Goal: Task Accomplishment & Management: Complete application form

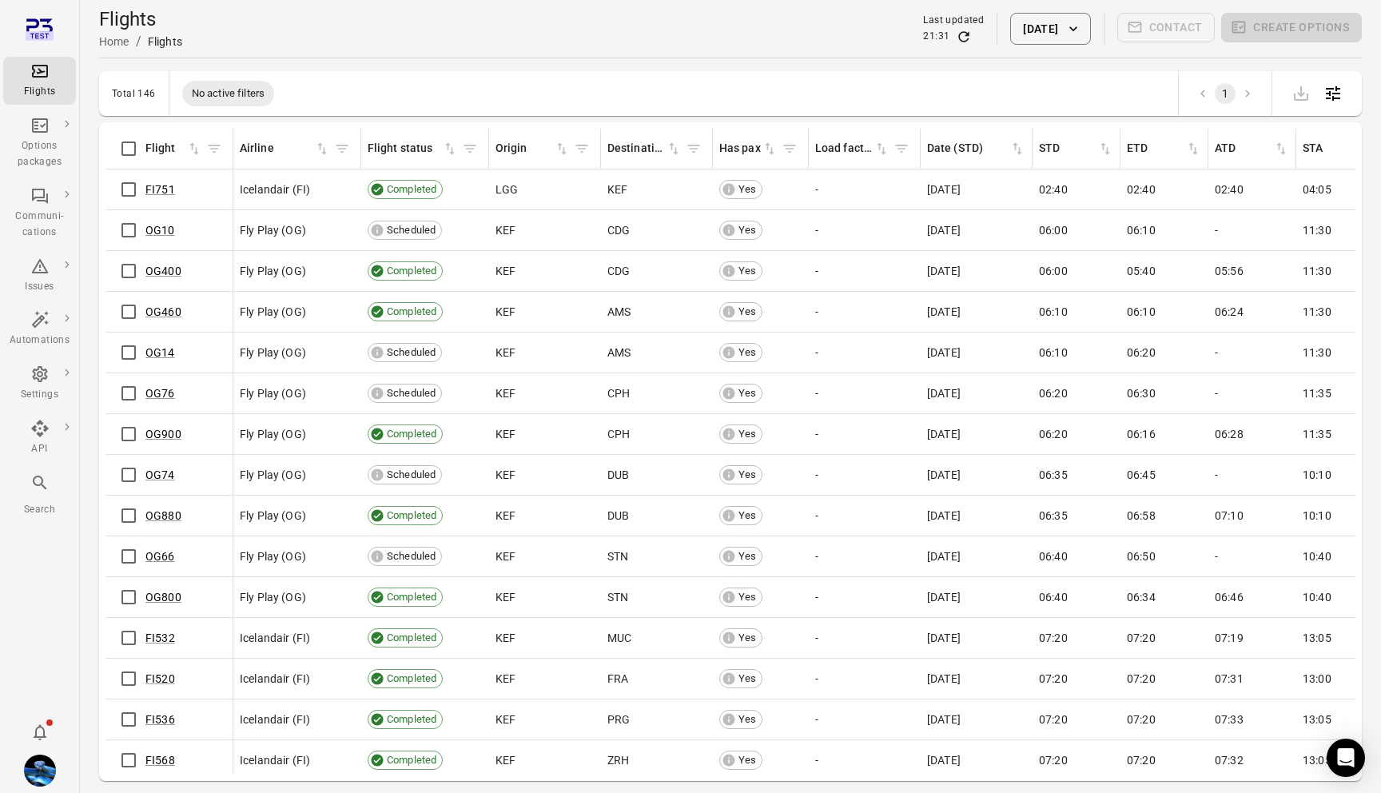
click at [52, 784] on button "Daníel Benediktsson" at bounding box center [40, 770] width 45 height 45
click at [109, 736] on link "Personal settings" at bounding box center [122, 737] width 120 height 30
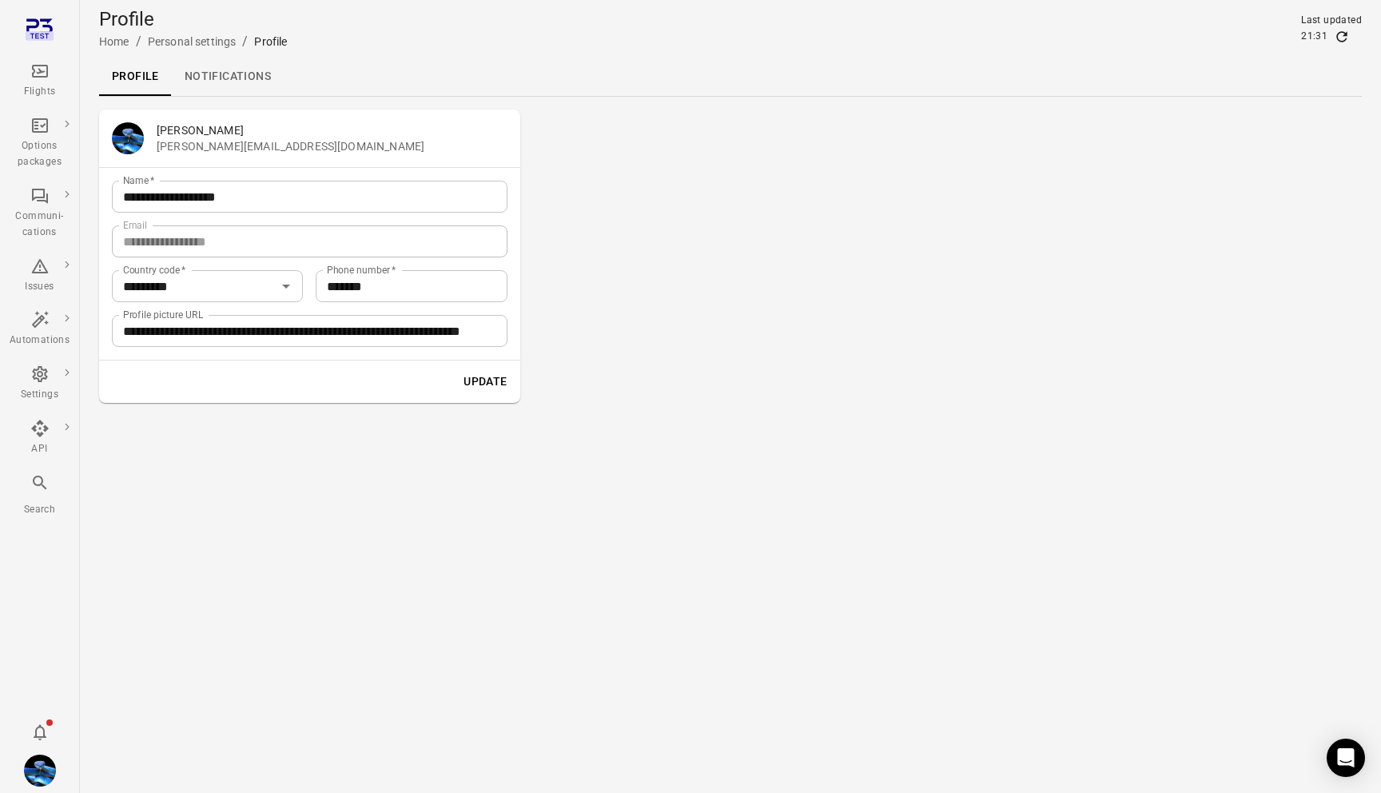
click at [236, 74] on link "Notifications" at bounding box center [228, 77] width 112 height 38
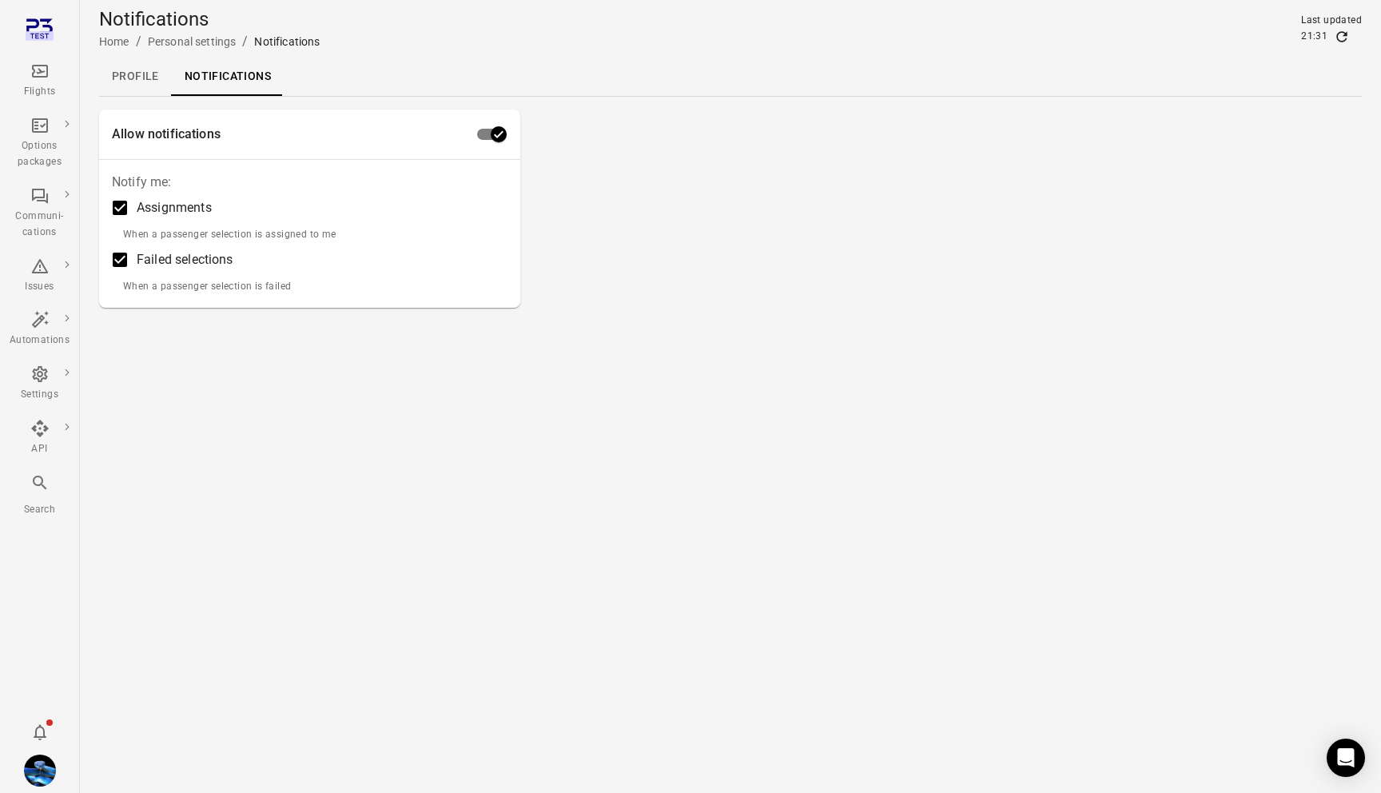
click at [38, 69] on icon "Main navigation" at bounding box center [39, 71] width 19 height 19
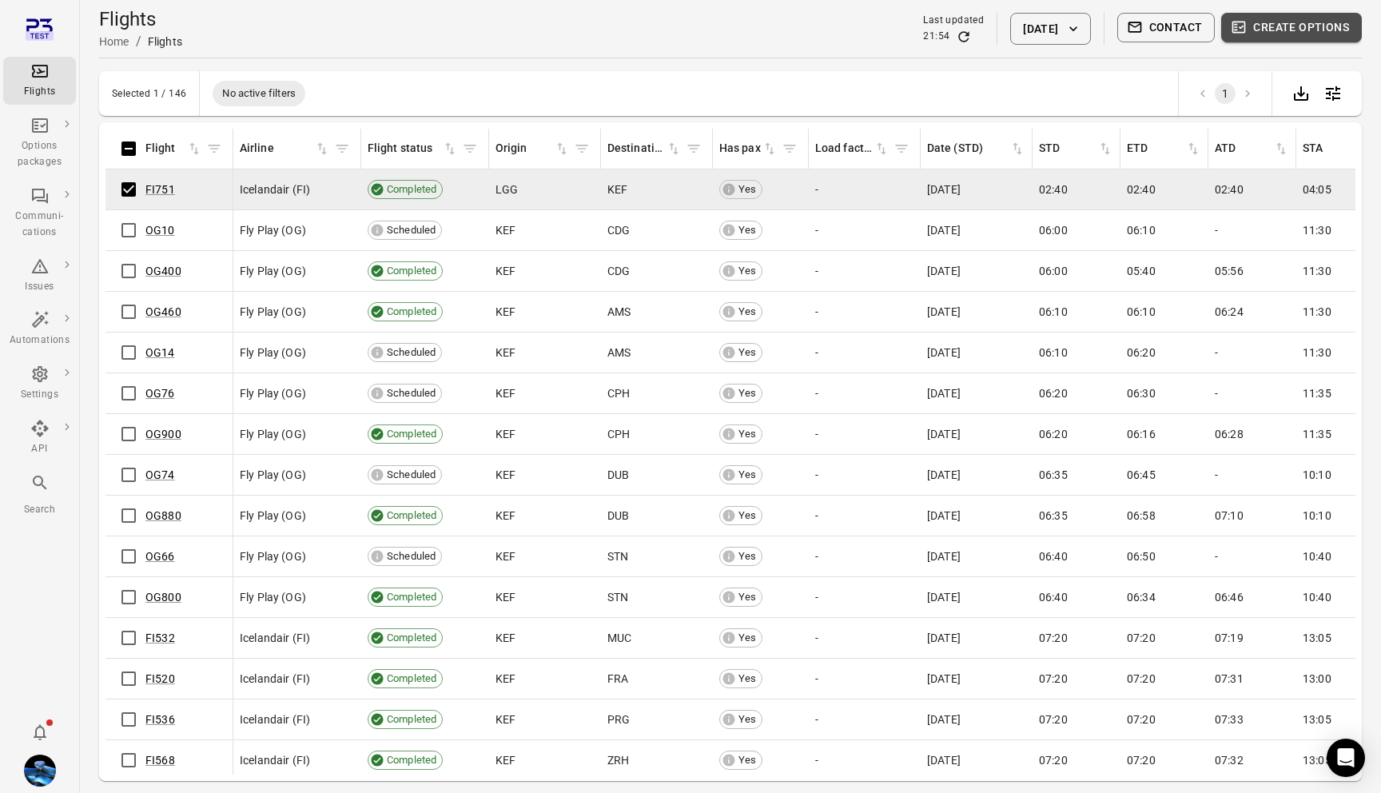
click at [1325, 34] on button "Create options" at bounding box center [1291, 28] width 141 height 30
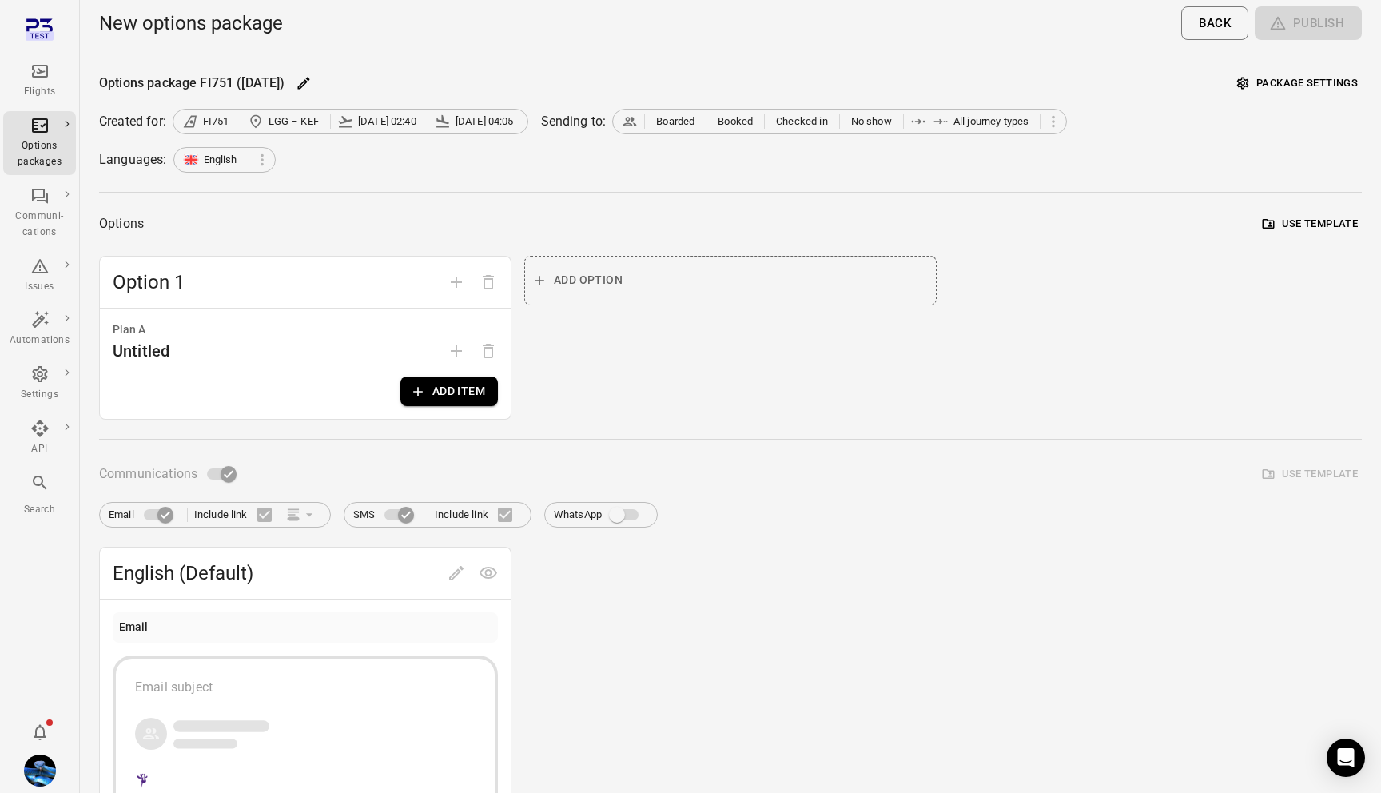
click at [440, 404] on button "Add item" at bounding box center [448, 391] width 97 height 30
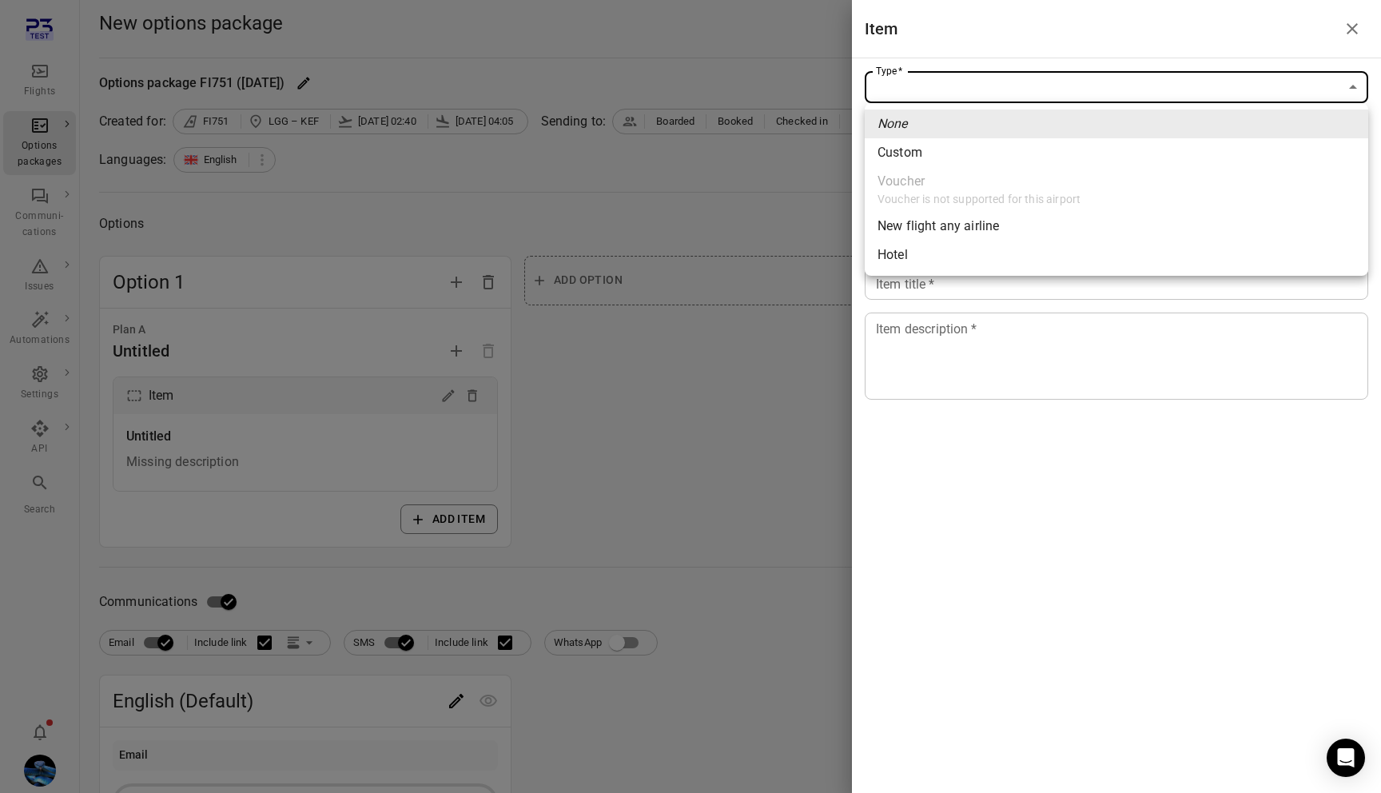
click at [1071, 95] on body "Flights Options packages Communi-cations Issues Automations Settings API Search…" at bounding box center [690, 683] width 1381 height 1367
click at [980, 231] on span "New flight any airline" at bounding box center [1116, 226] width 478 height 19
type input "**********"
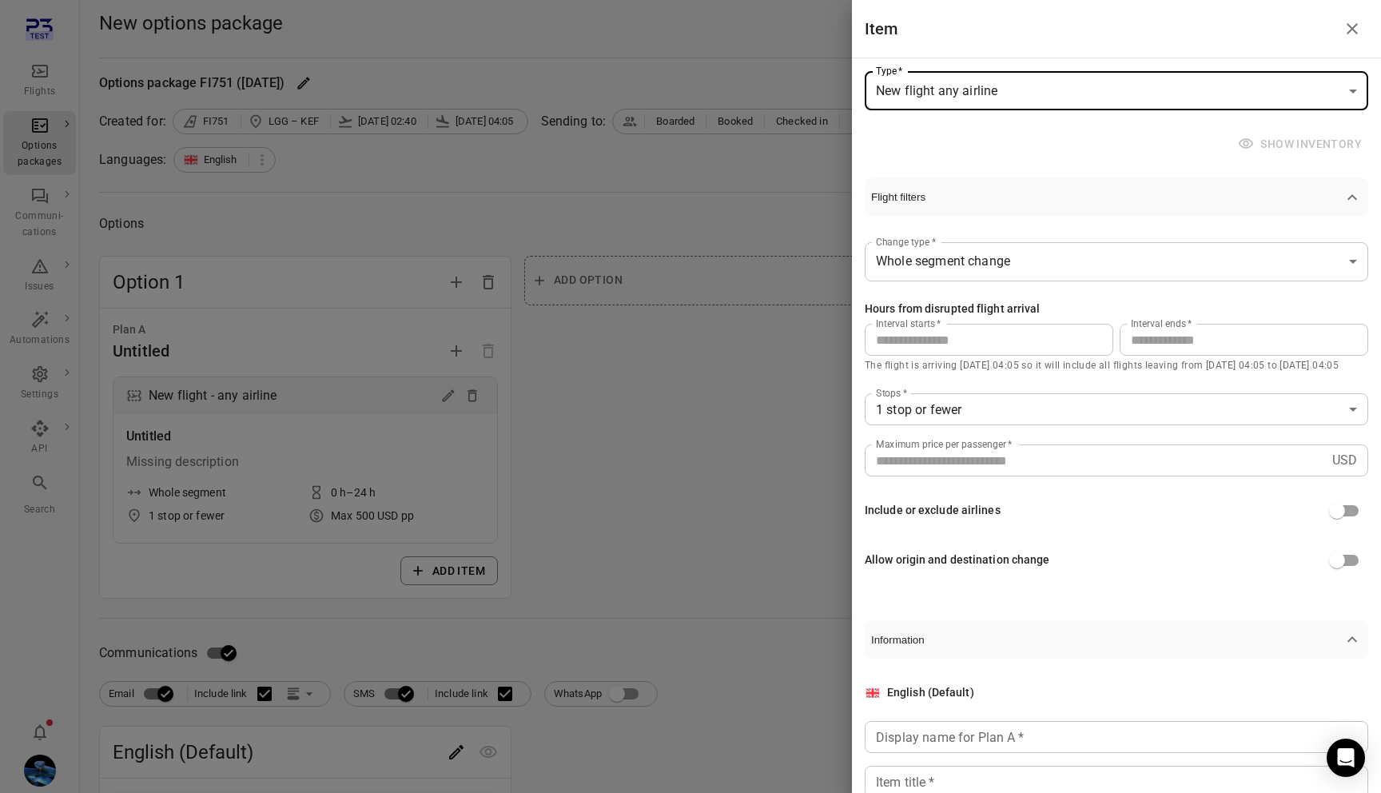
scroll to position [143, 0]
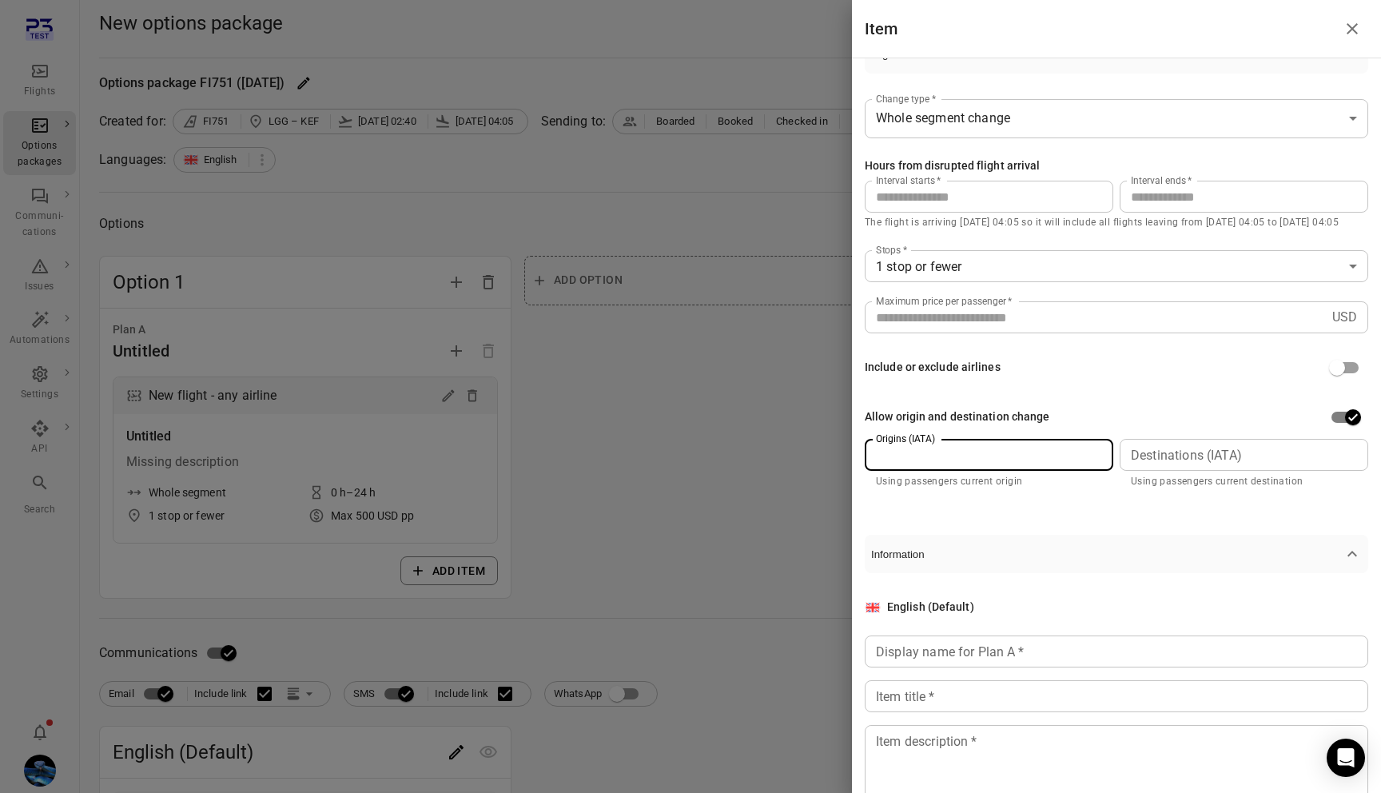
click at [936, 456] on input "Origins (IATA)" at bounding box center [987, 455] width 237 height 22
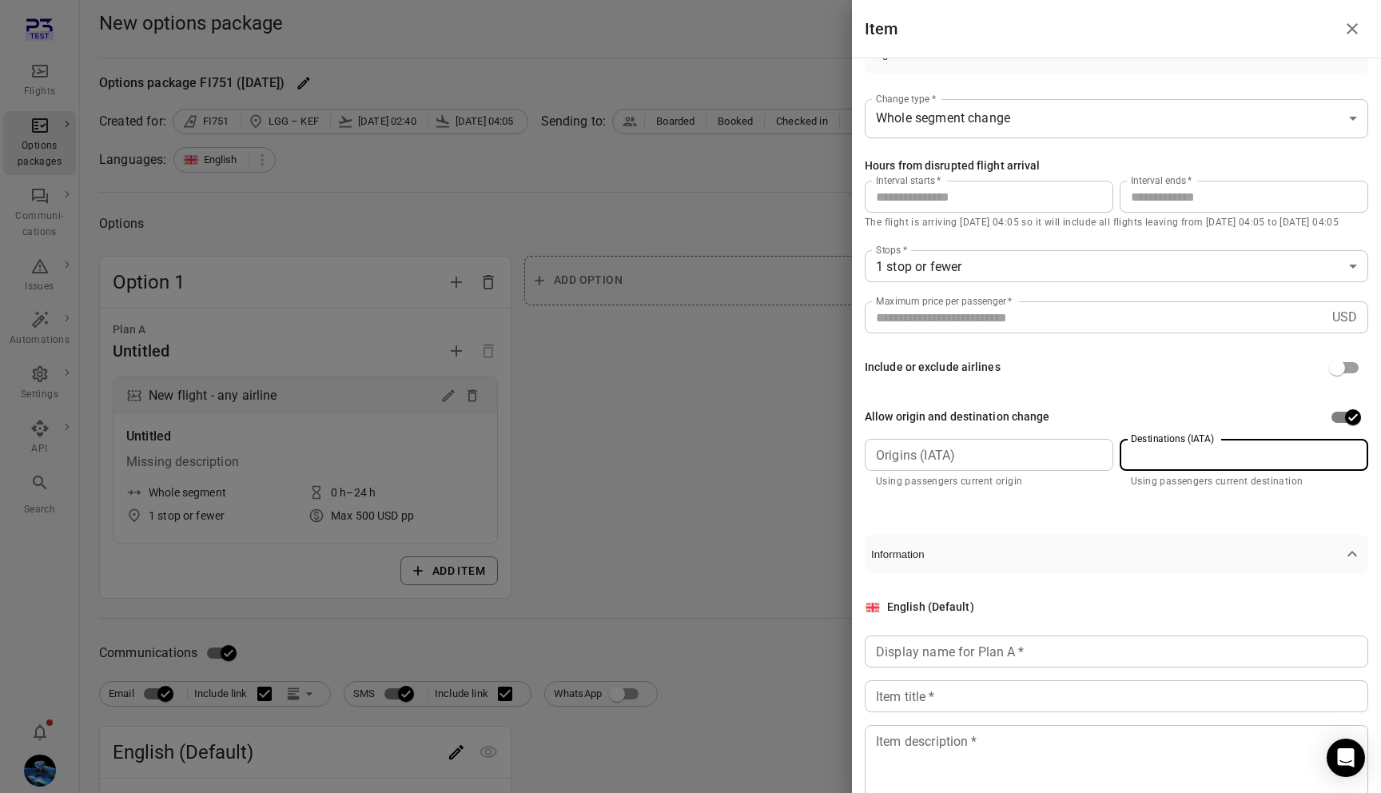
click at [1191, 446] on div "Destinations (IATA) Destinations (IATA) Using passengers current destination" at bounding box center [1244, 464] width 249 height 51
click at [1115, 398] on div "**********" at bounding box center [1116, 295] width 503 height 443
